Goal: Task Accomplishment & Management: Manage account settings

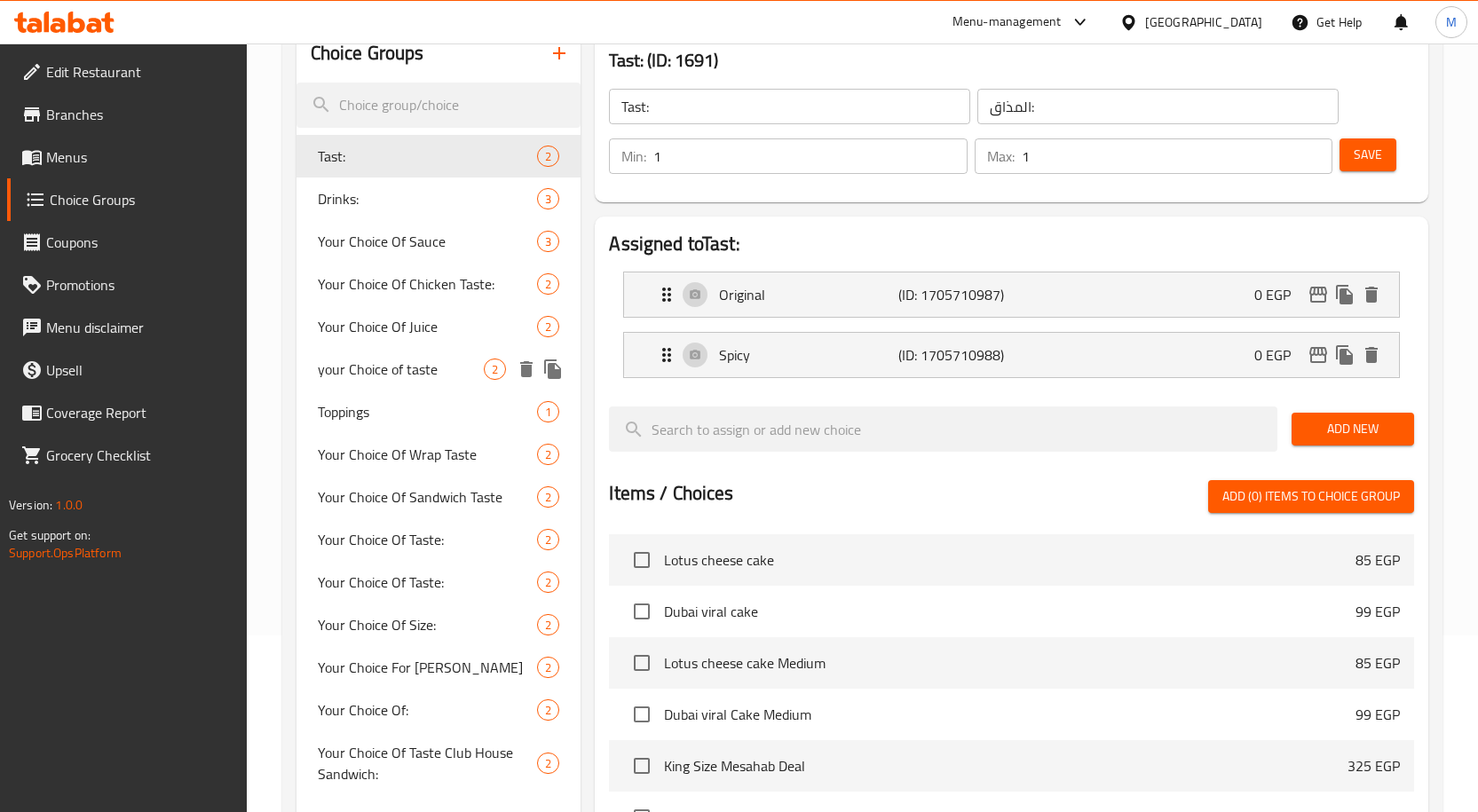
scroll to position [178, 0]
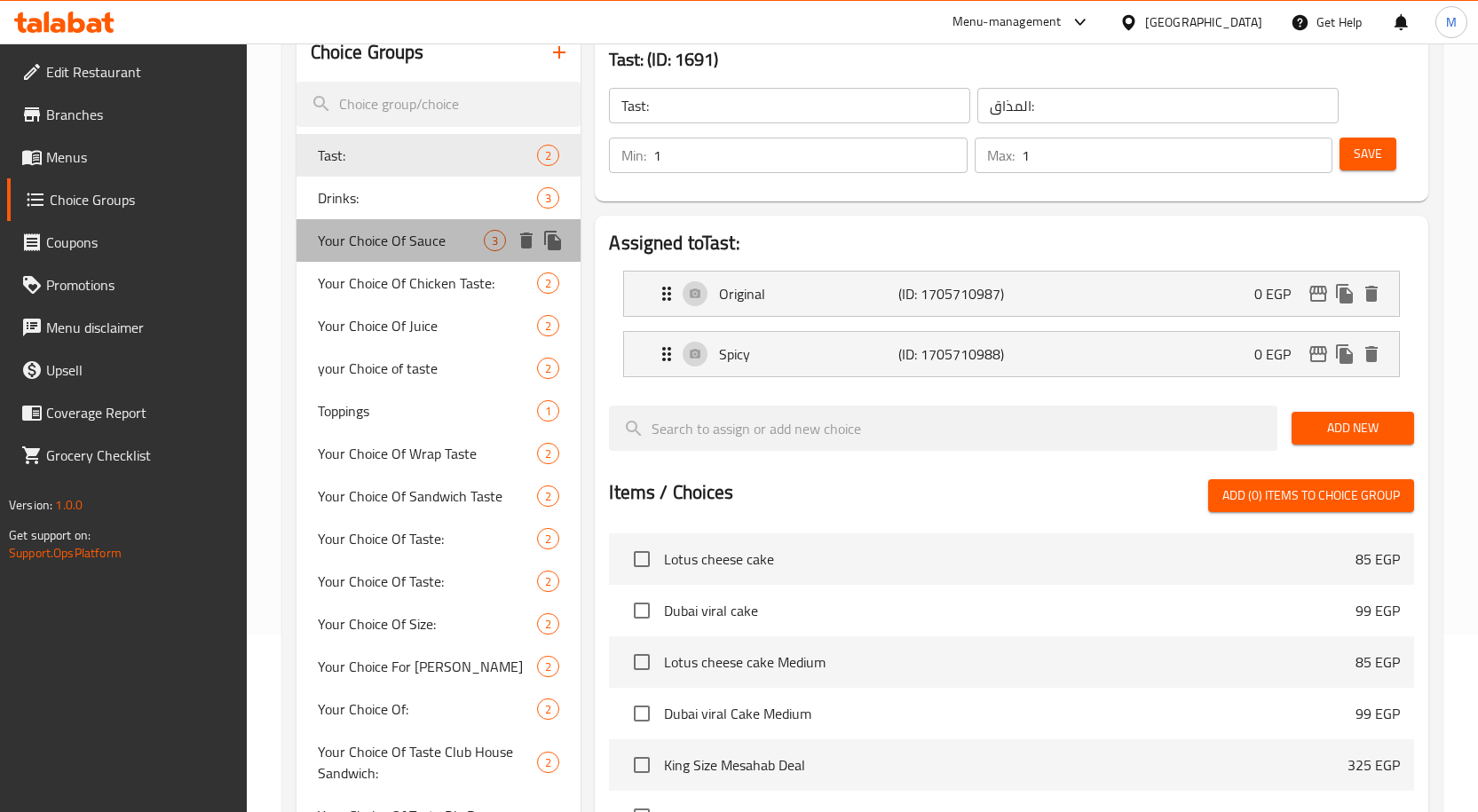
click at [414, 248] on span "Your Choice Of Sauce" at bounding box center [401, 241] width 167 height 21
type input "Your Choice Of Sauce"
type input "إختيارك من الصوص"
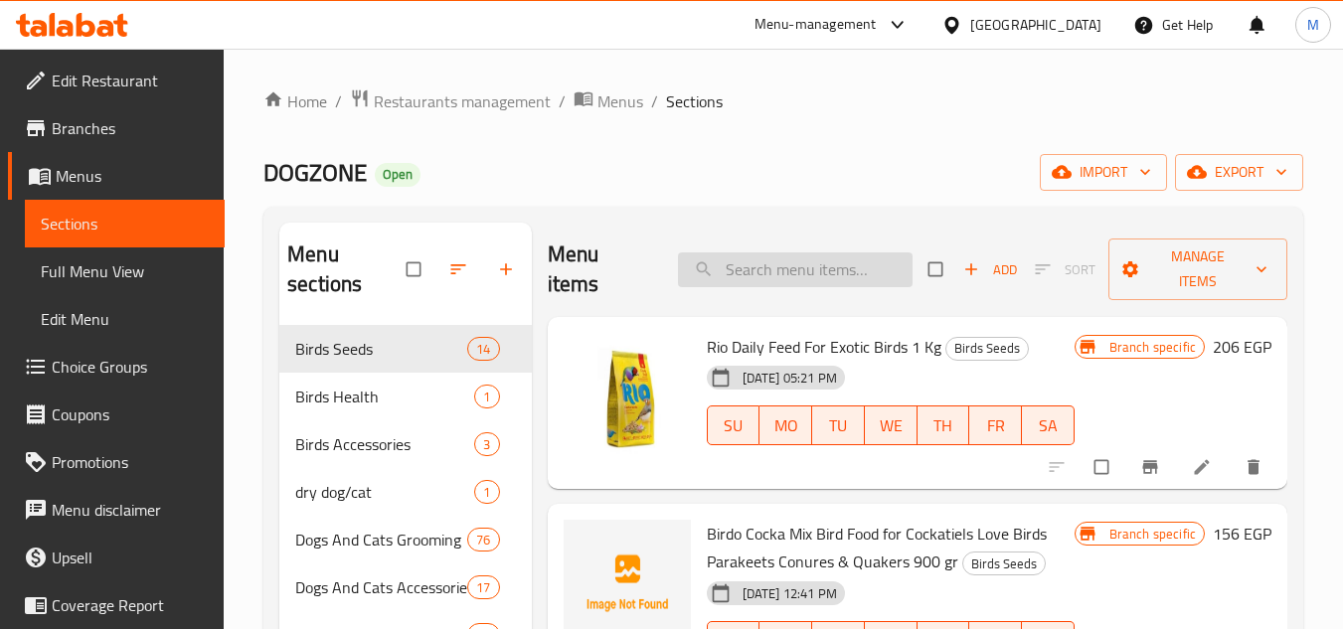
click at [742, 264] on input "search" at bounding box center [795, 270] width 235 height 35
paste input "913753010"
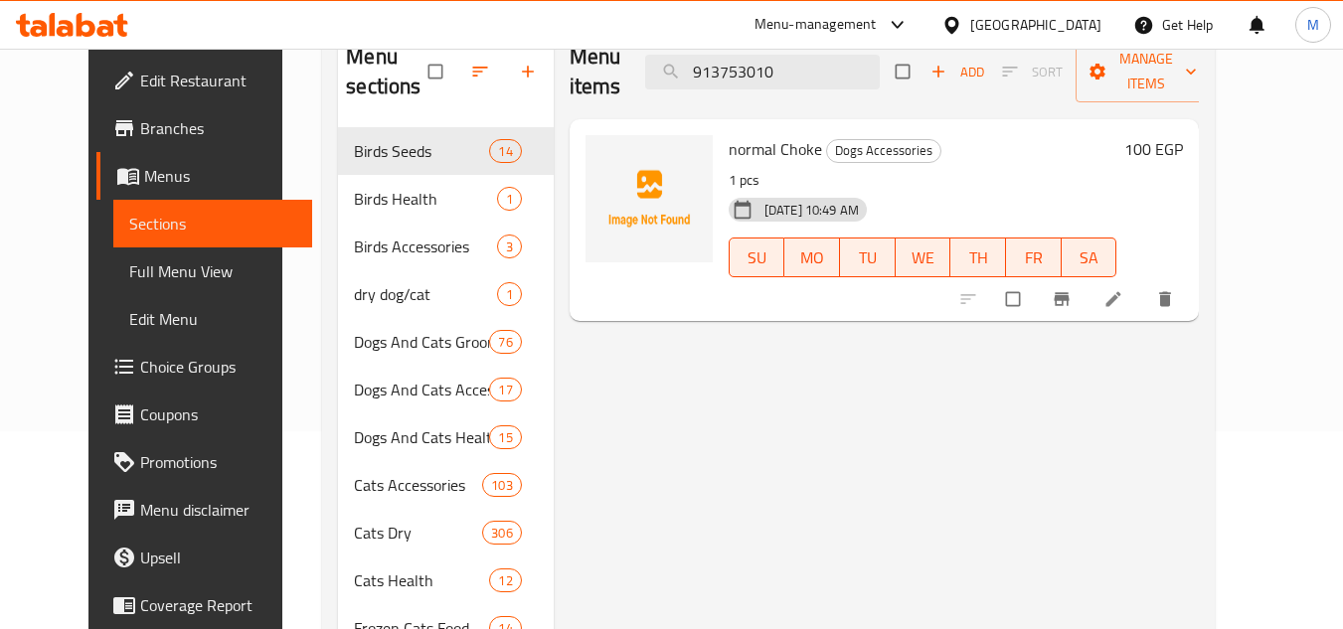
scroll to position [199, 0]
click at [1171, 295] on icon "delete" at bounding box center [1165, 298] width 12 height 15
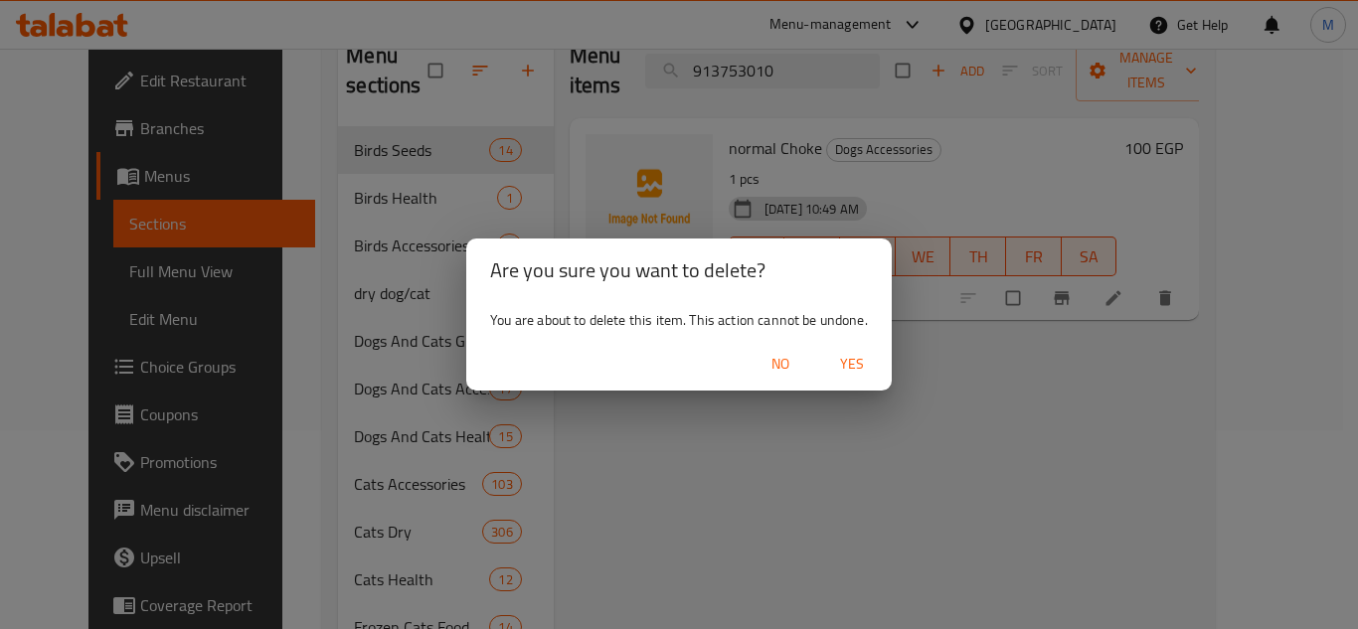
click at [855, 361] on span "Yes" at bounding box center [852, 364] width 48 height 25
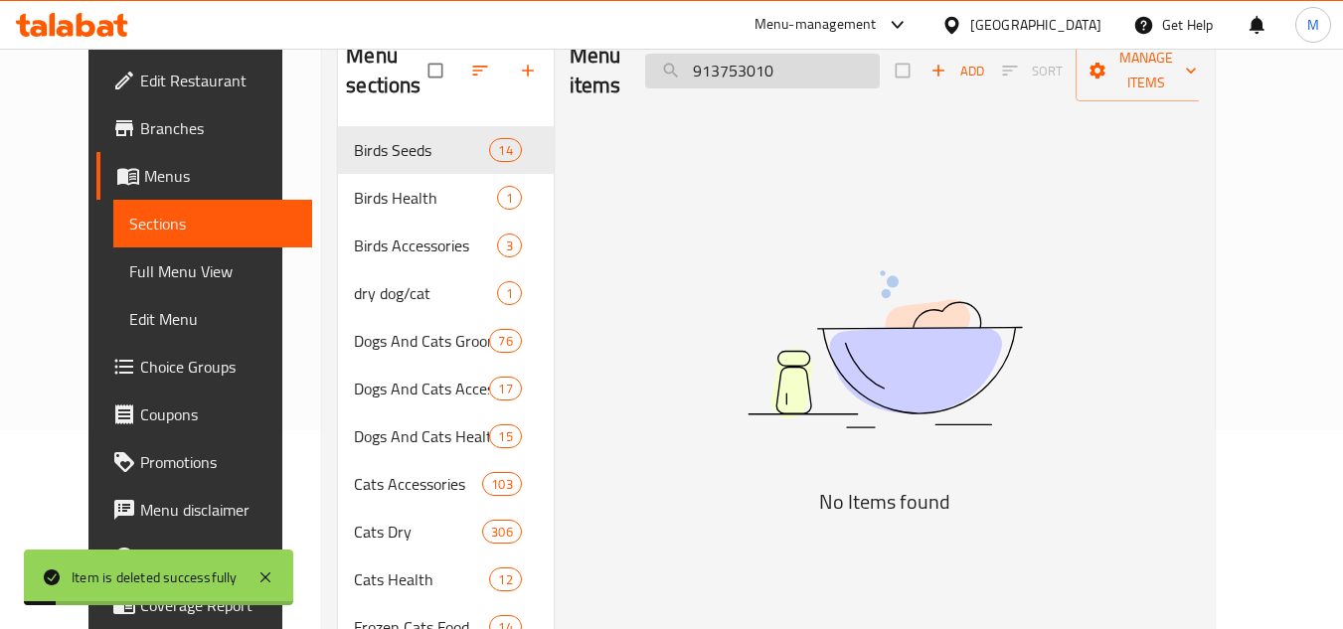
click at [789, 72] on input "913753010" at bounding box center [762, 71] width 235 height 35
paste input "4891941804224"
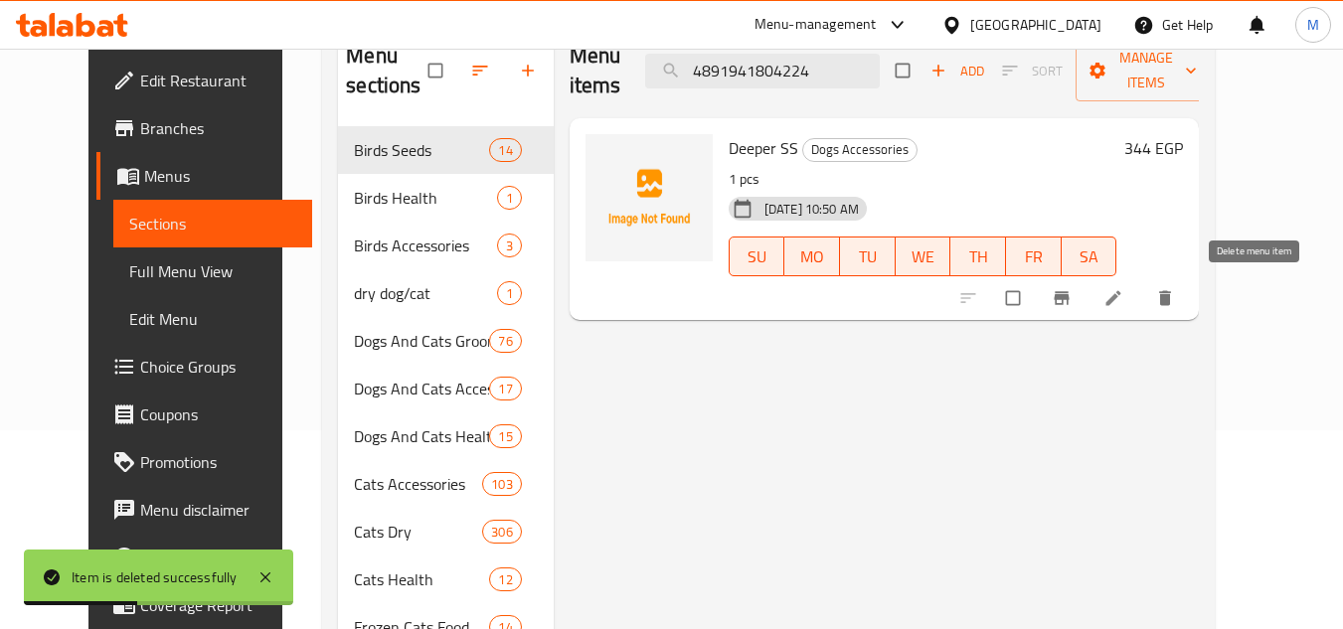
type input "4891941804224"
click at [1191, 313] on button "delete" at bounding box center [1167, 298] width 48 height 44
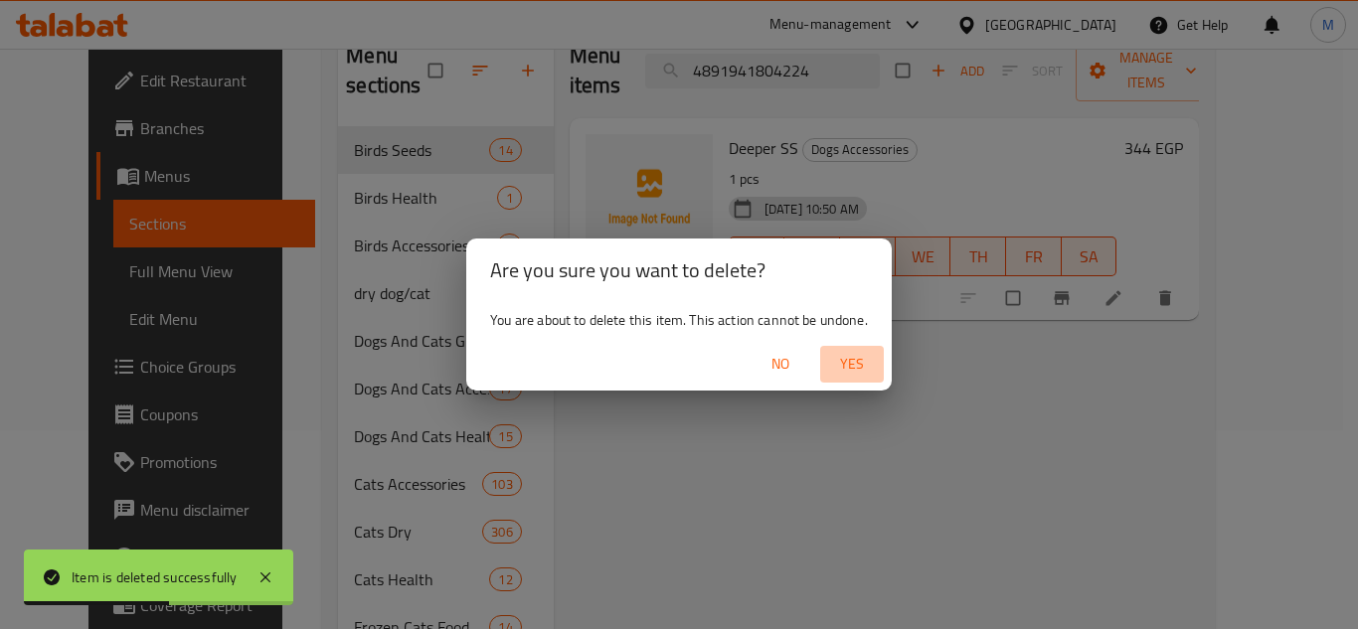
click at [853, 354] on span "Yes" at bounding box center [852, 364] width 48 height 25
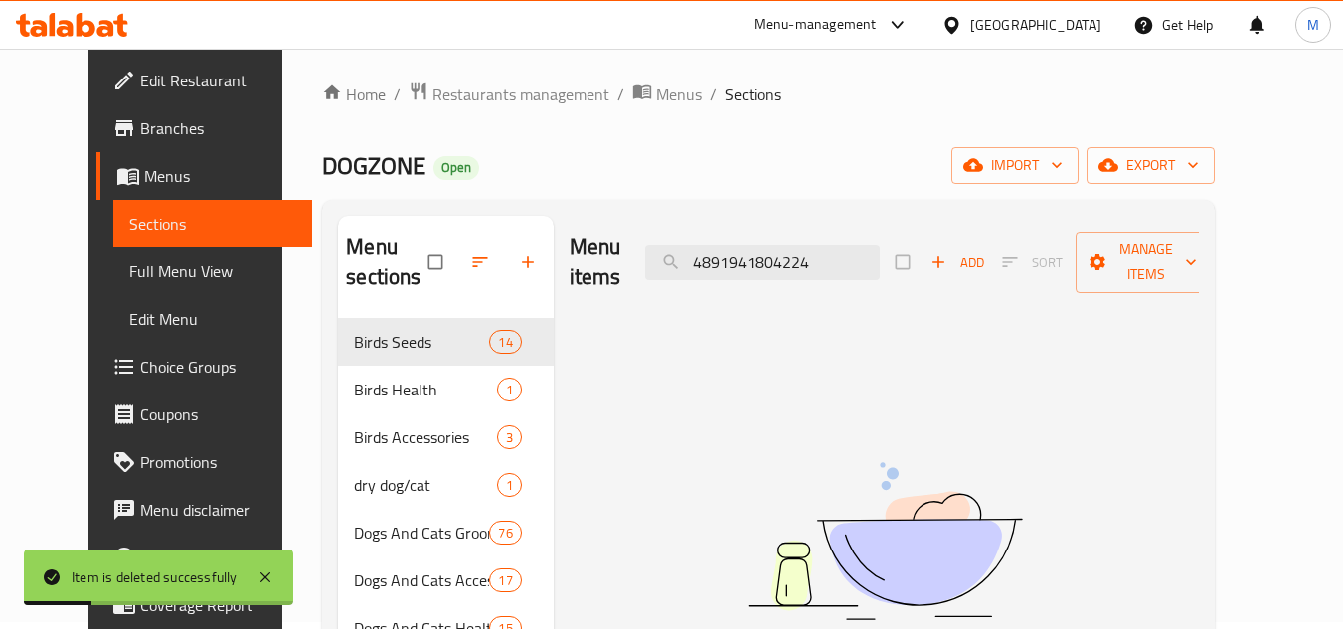
scroll to position [0, 0]
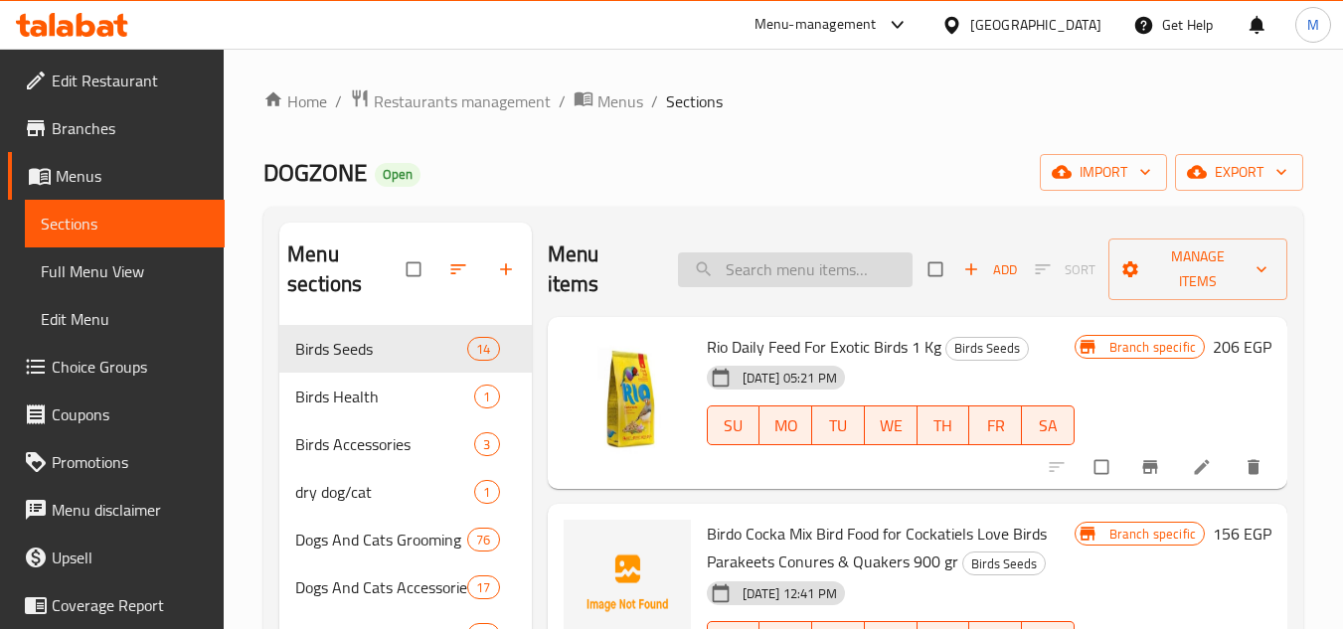
click at [740, 274] on input "search" at bounding box center [795, 270] width 235 height 35
paste input "6879545601386"
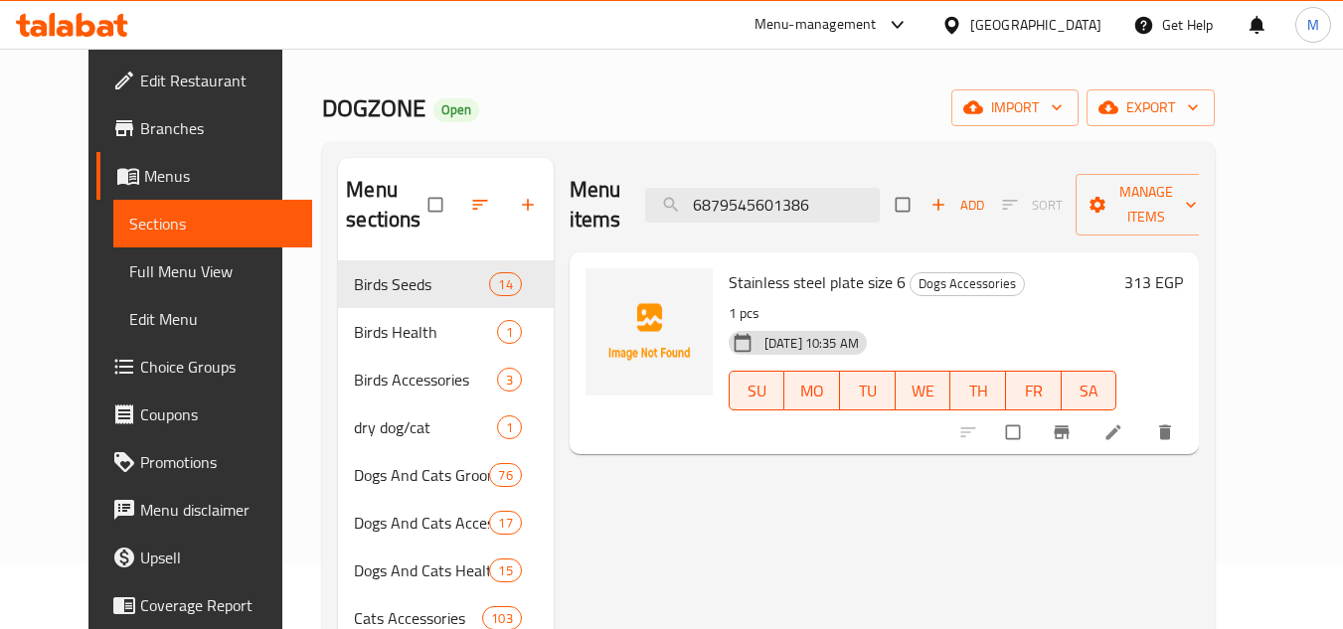
scroll to position [99, 0]
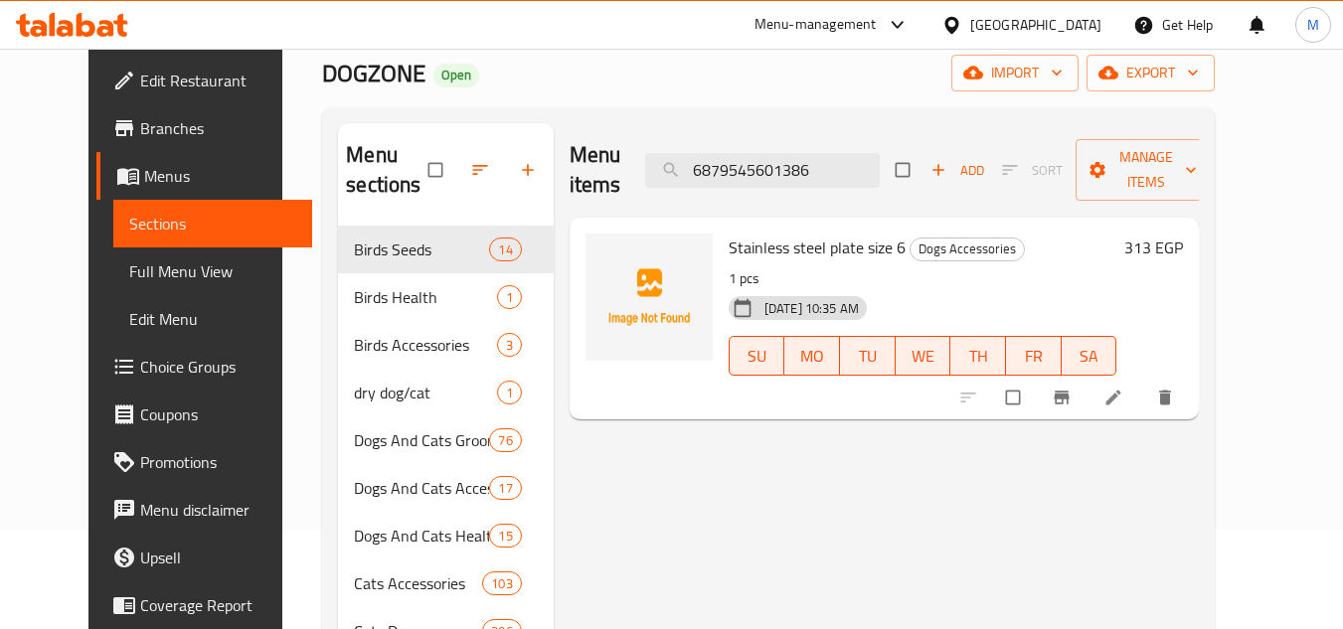
type input "6879545601386"
click at [1171, 402] on icon "delete" at bounding box center [1165, 398] width 12 height 15
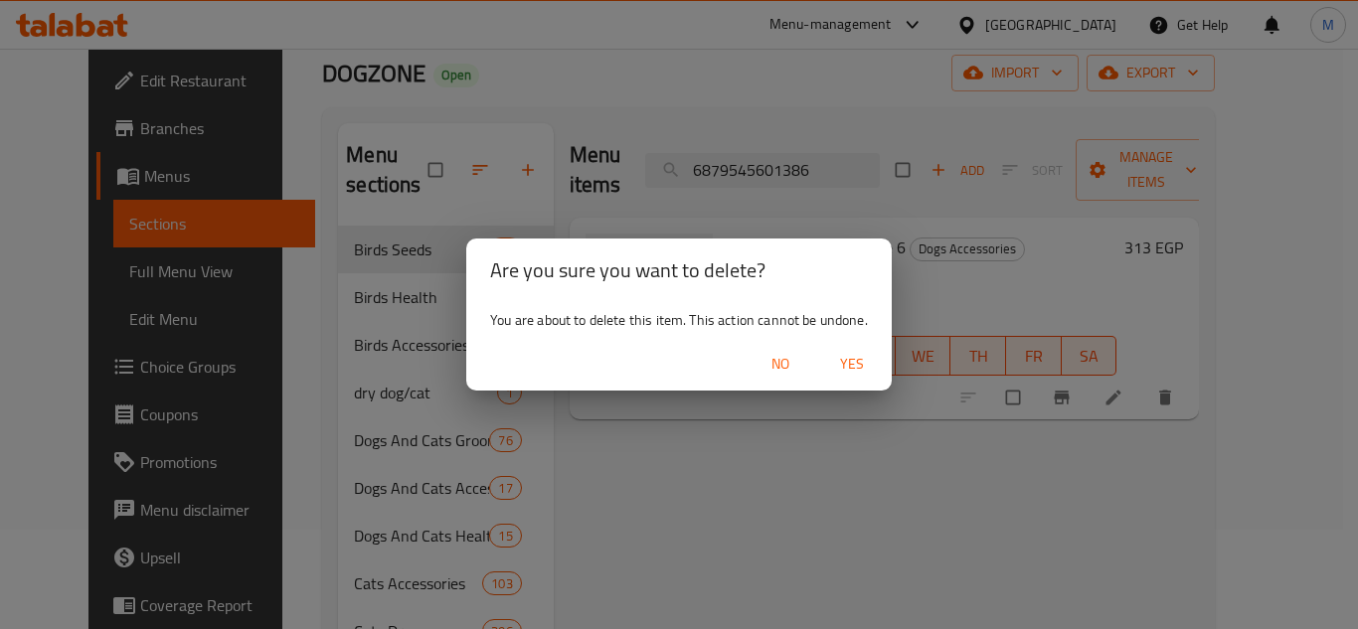
click at [859, 372] on span "Yes" at bounding box center [852, 364] width 48 height 25
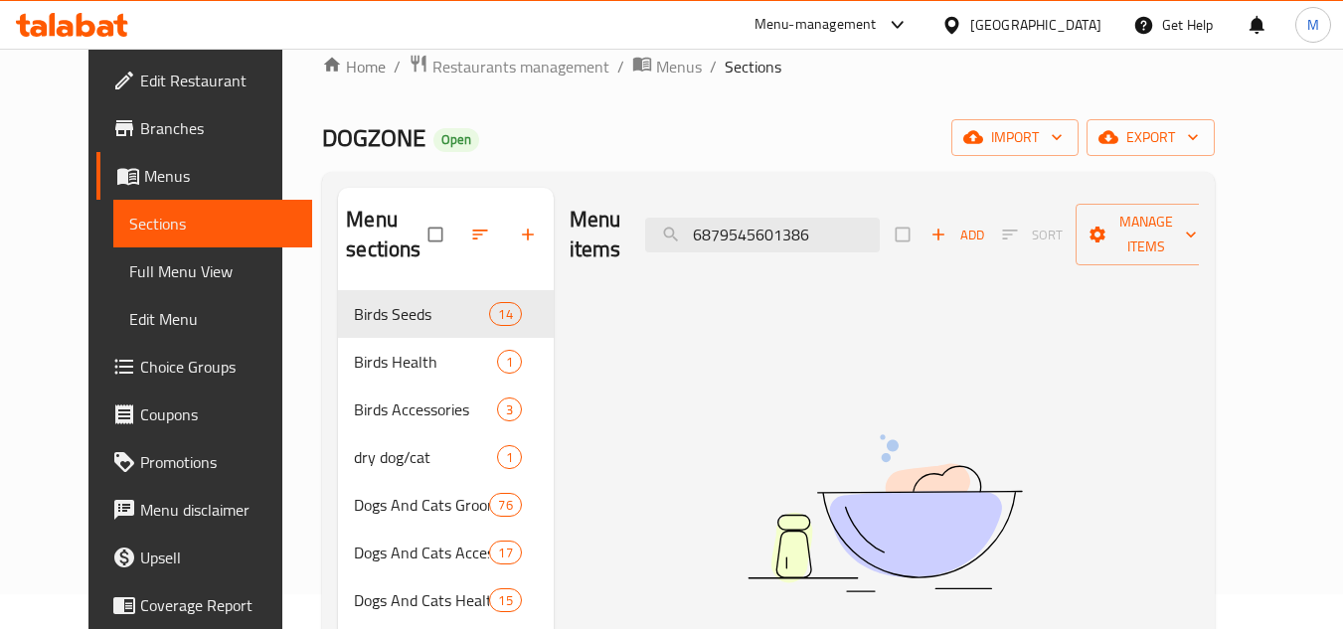
scroll to position [0, 0]
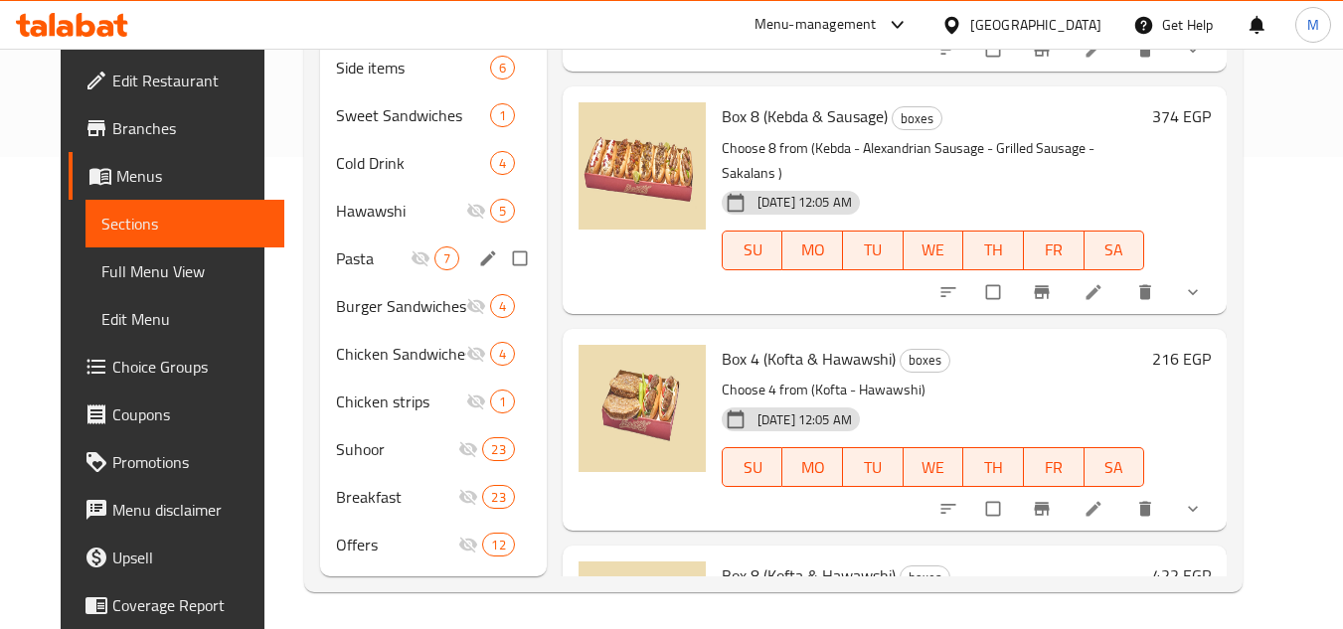
scroll to position [475, 0]
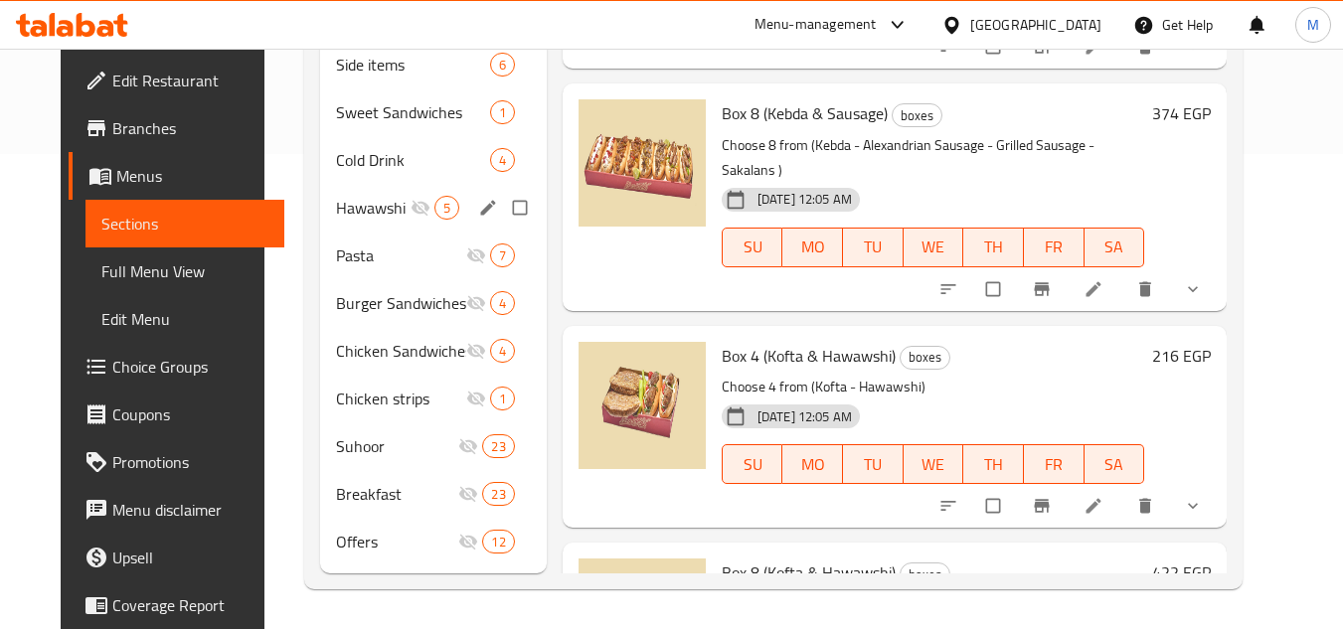
click at [501, 212] on input "Menu sections" at bounding box center [522, 208] width 42 height 38
checkbox input "true"
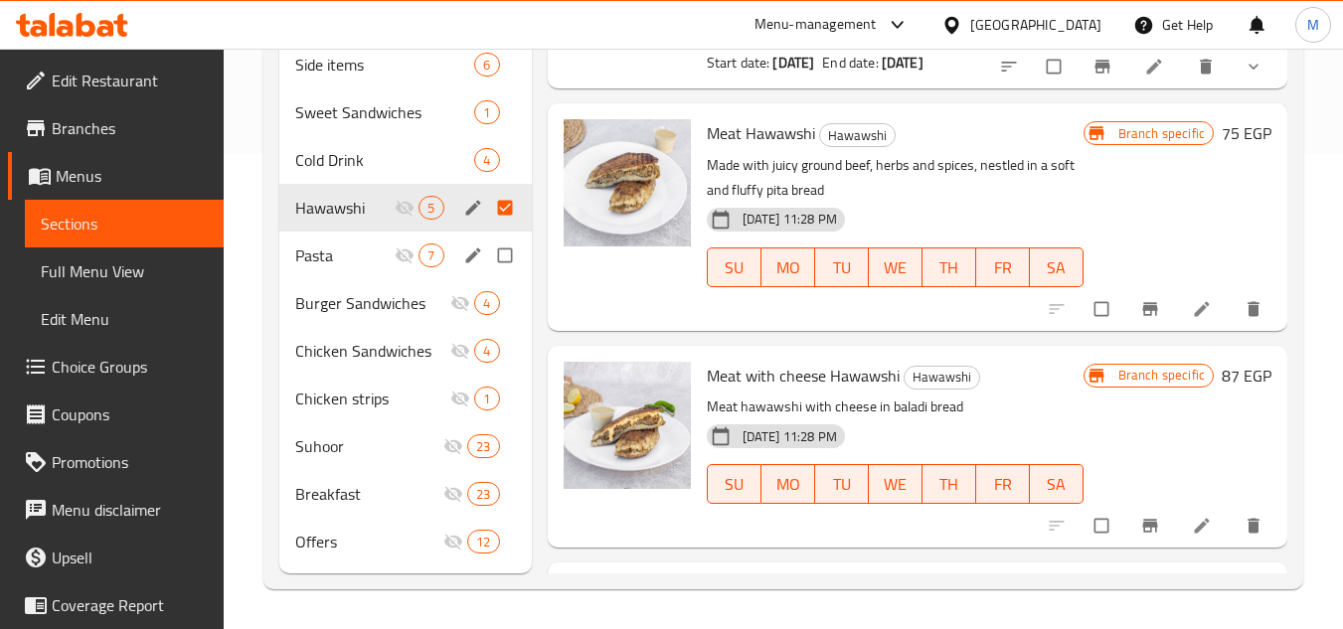
click at [497, 257] on input "Menu sections" at bounding box center [507, 256] width 42 height 38
checkbox input "true"
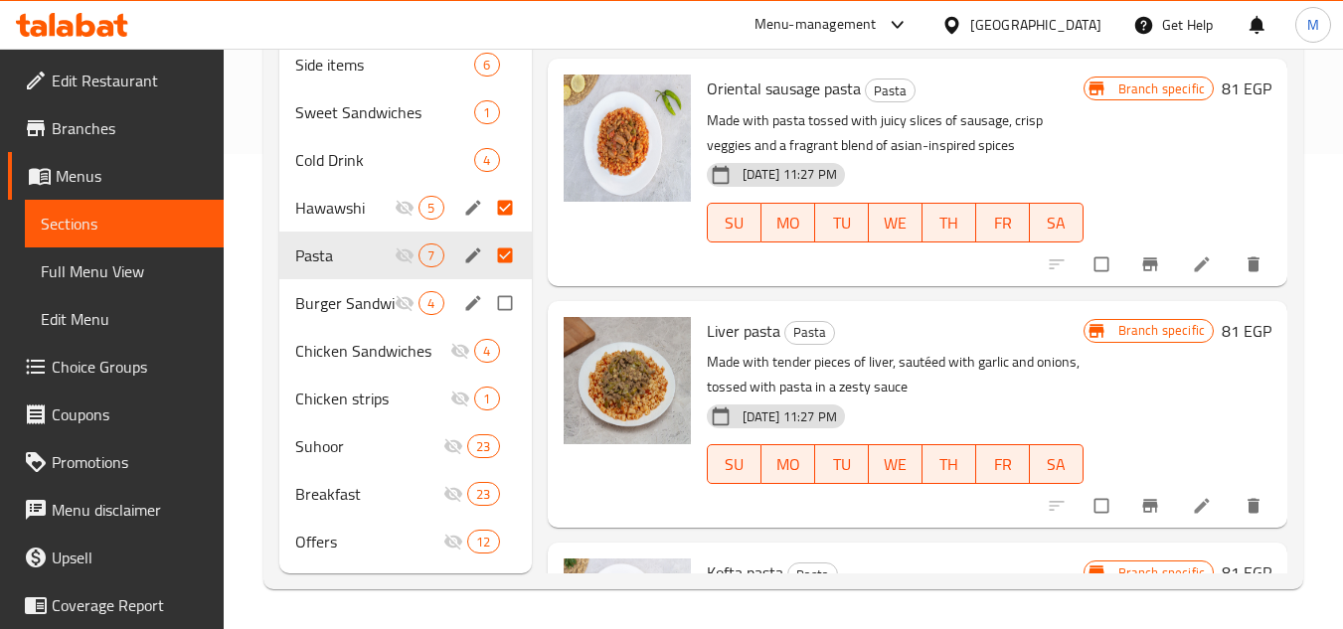
click at [505, 311] on input "Menu sections" at bounding box center [507, 303] width 42 height 38
checkbox input "true"
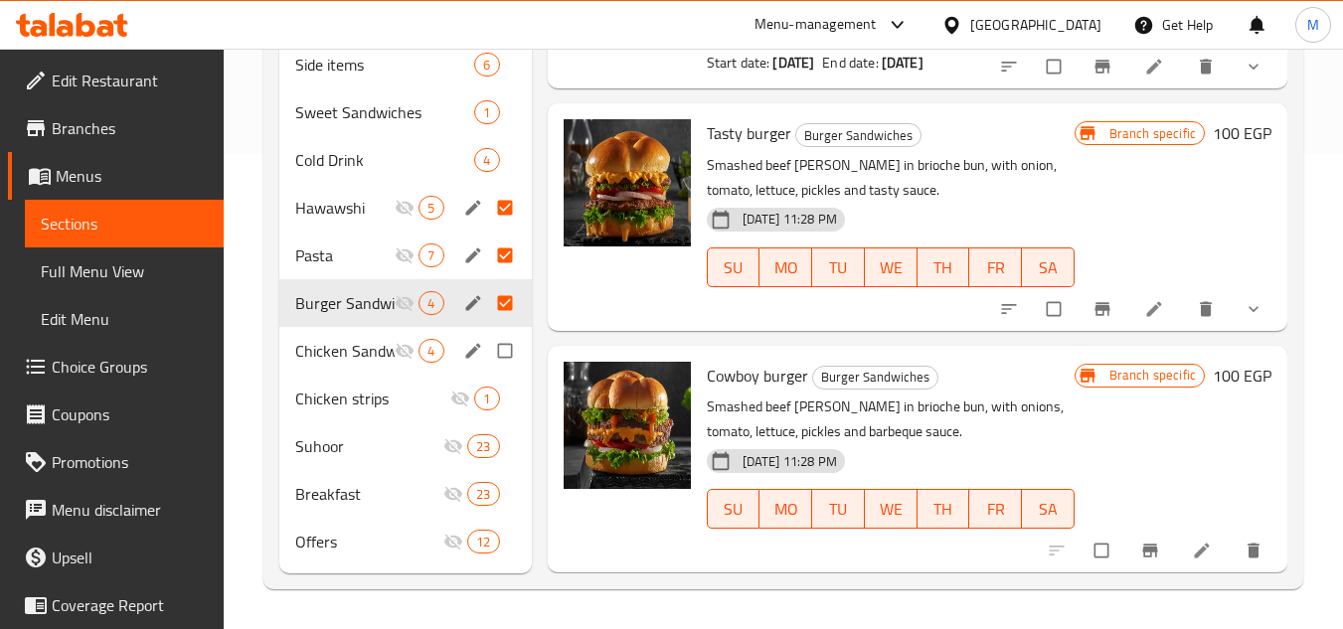
click at [511, 361] on input "Menu sections" at bounding box center [507, 351] width 42 height 38
checkbox input "true"
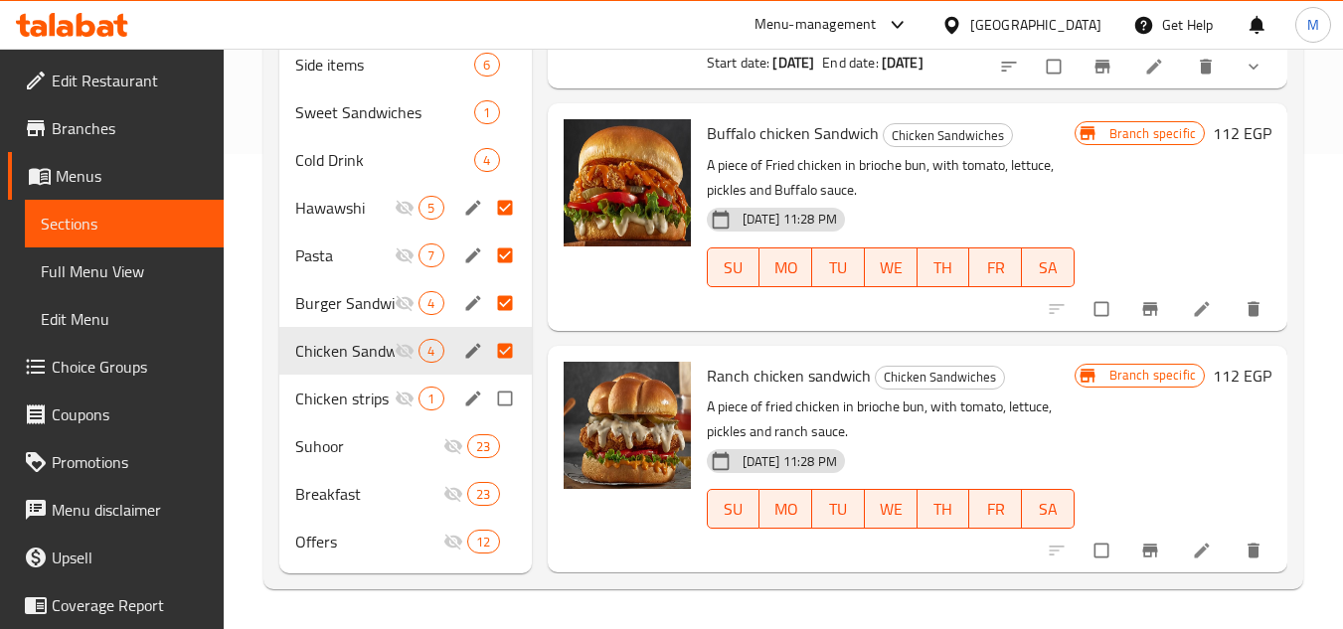
click at [514, 407] on input "Menu sections" at bounding box center [507, 399] width 42 height 38
checkbox input "true"
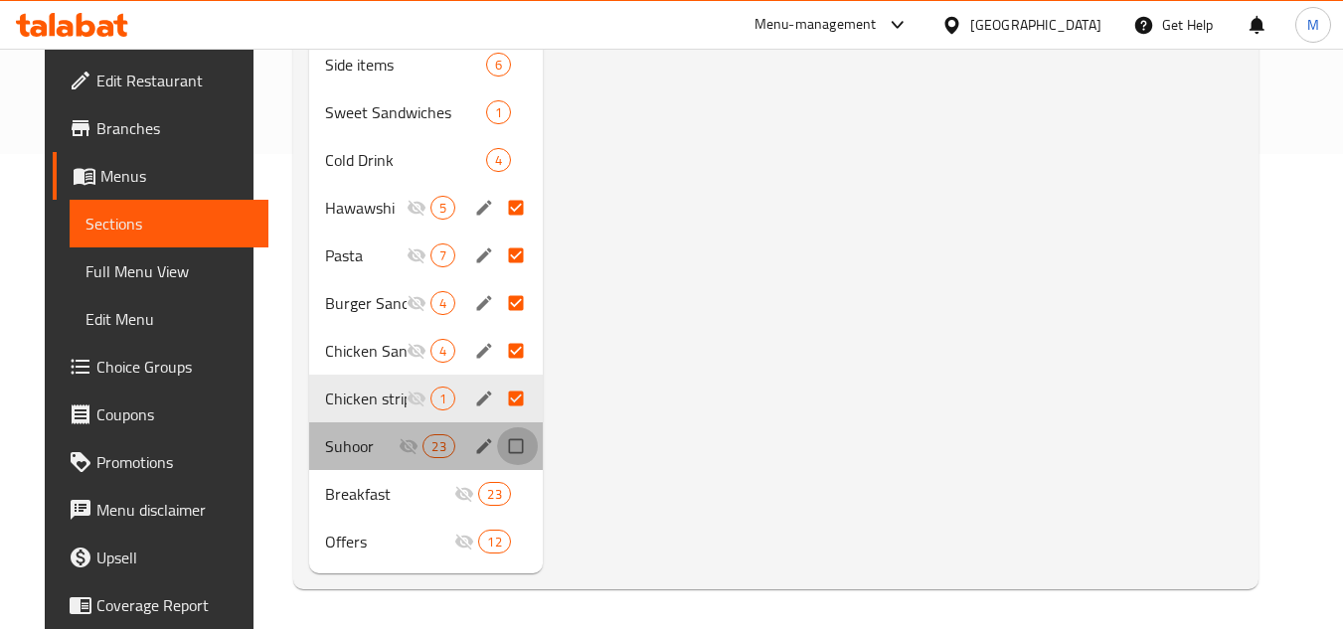
click at [512, 455] on input "Menu sections" at bounding box center [518, 447] width 42 height 38
checkbox input "true"
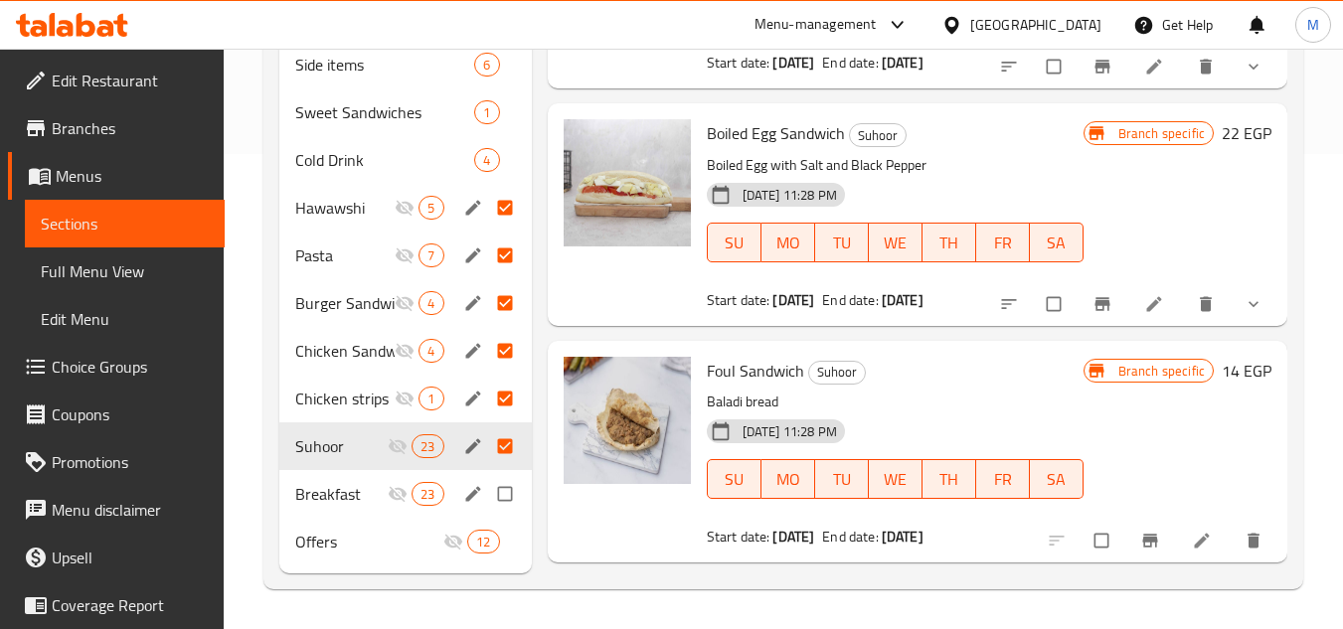
click at [506, 499] on input "Menu sections" at bounding box center [507, 494] width 42 height 38
checkbox input "true"
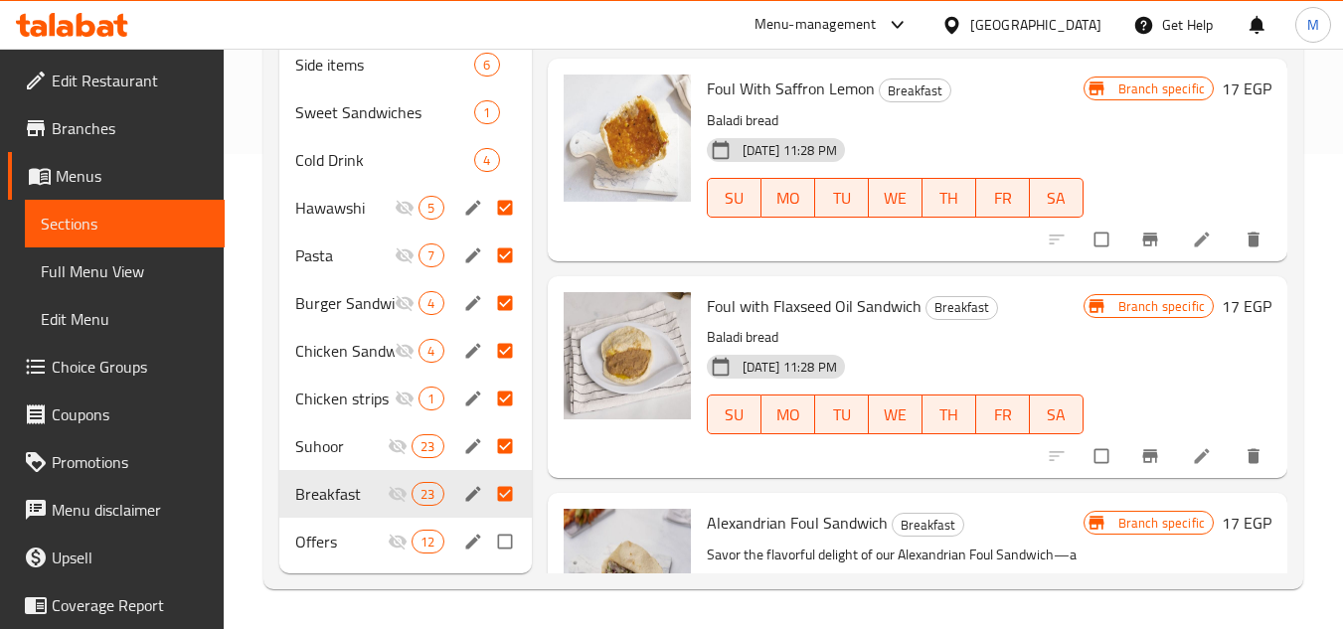
click at [503, 535] on input "Menu sections" at bounding box center [507, 542] width 42 height 38
checkbox input "true"
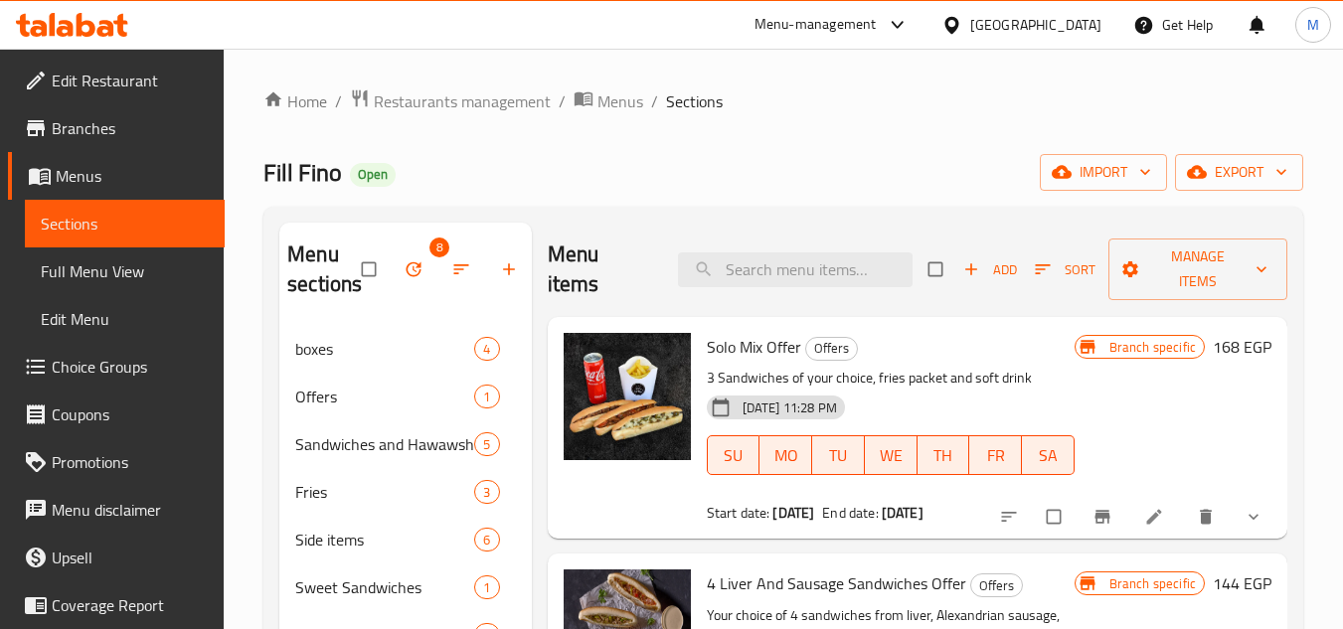
click at [419, 275] on icon "button" at bounding box center [414, 270] width 20 height 20
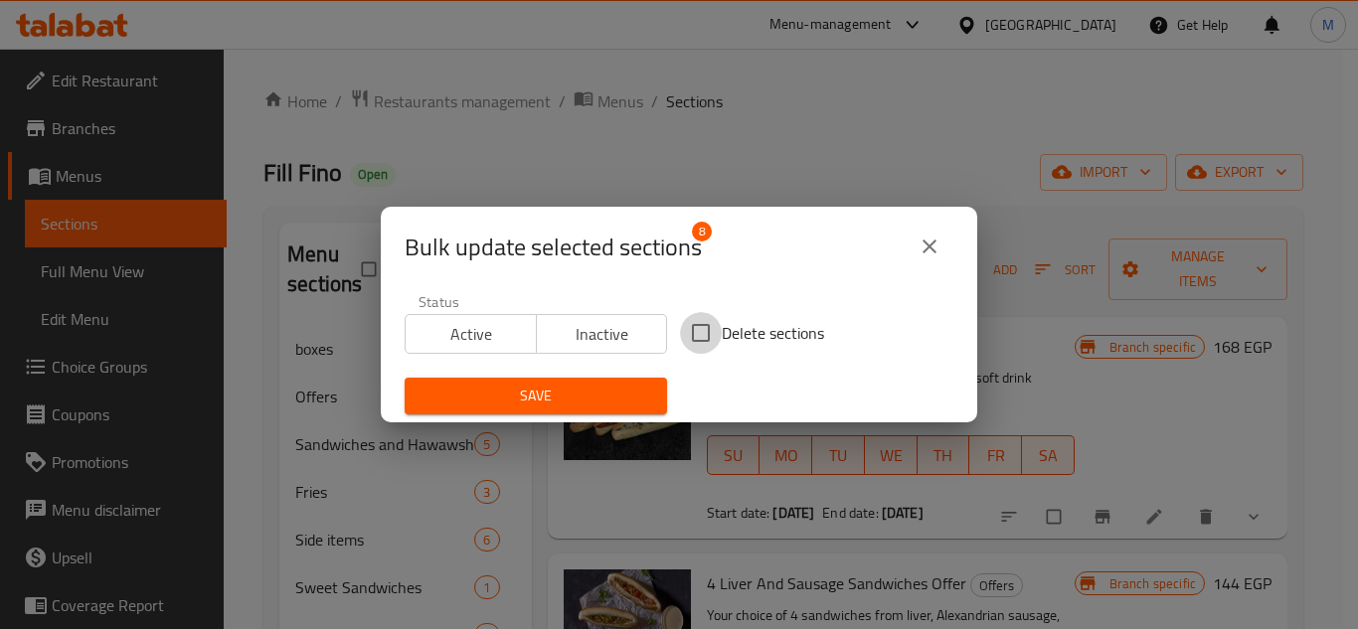
click at [695, 345] on input "Delete sections" at bounding box center [701, 333] width 42 height 42
checkbox input "true"
click at [601, 415] on div "Save" at bounding box center [536, 396] width 286 height 61
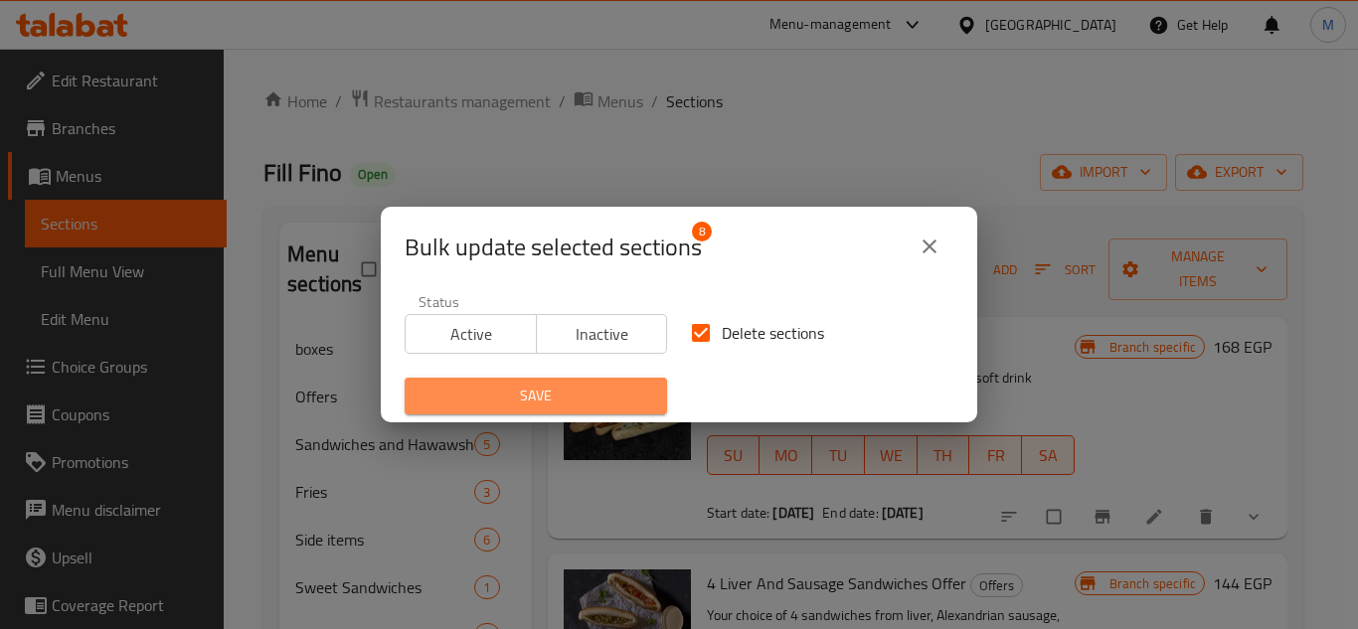
click at [630, 395] on span "Save" at bounding box center [536, 396] width 231 height 25
